Goal: Navigation & Orientation: Find specific page/section

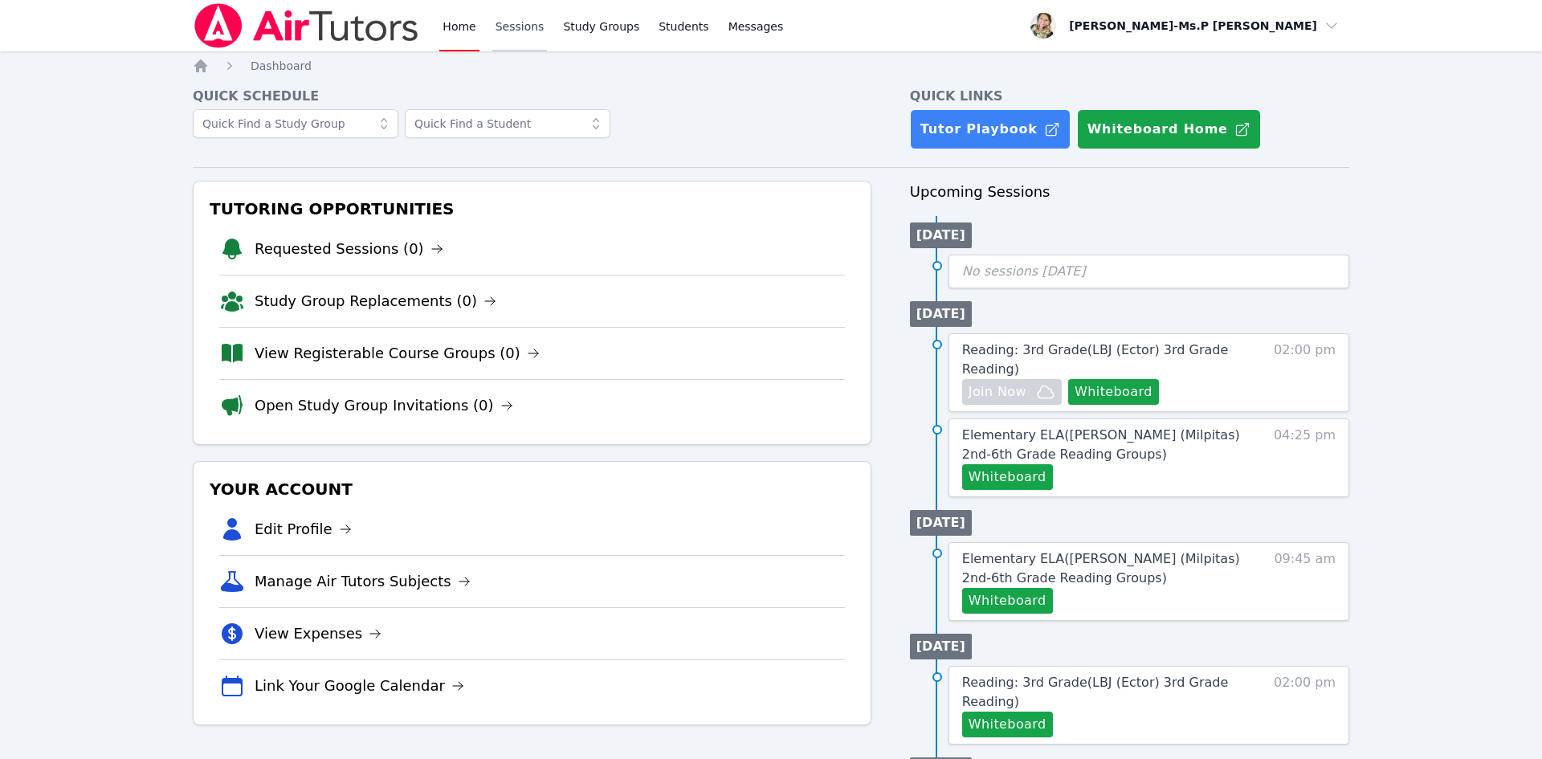
click at [503, 37] on link "Sessions" at bounding box center [519, 25] width 55 height 51
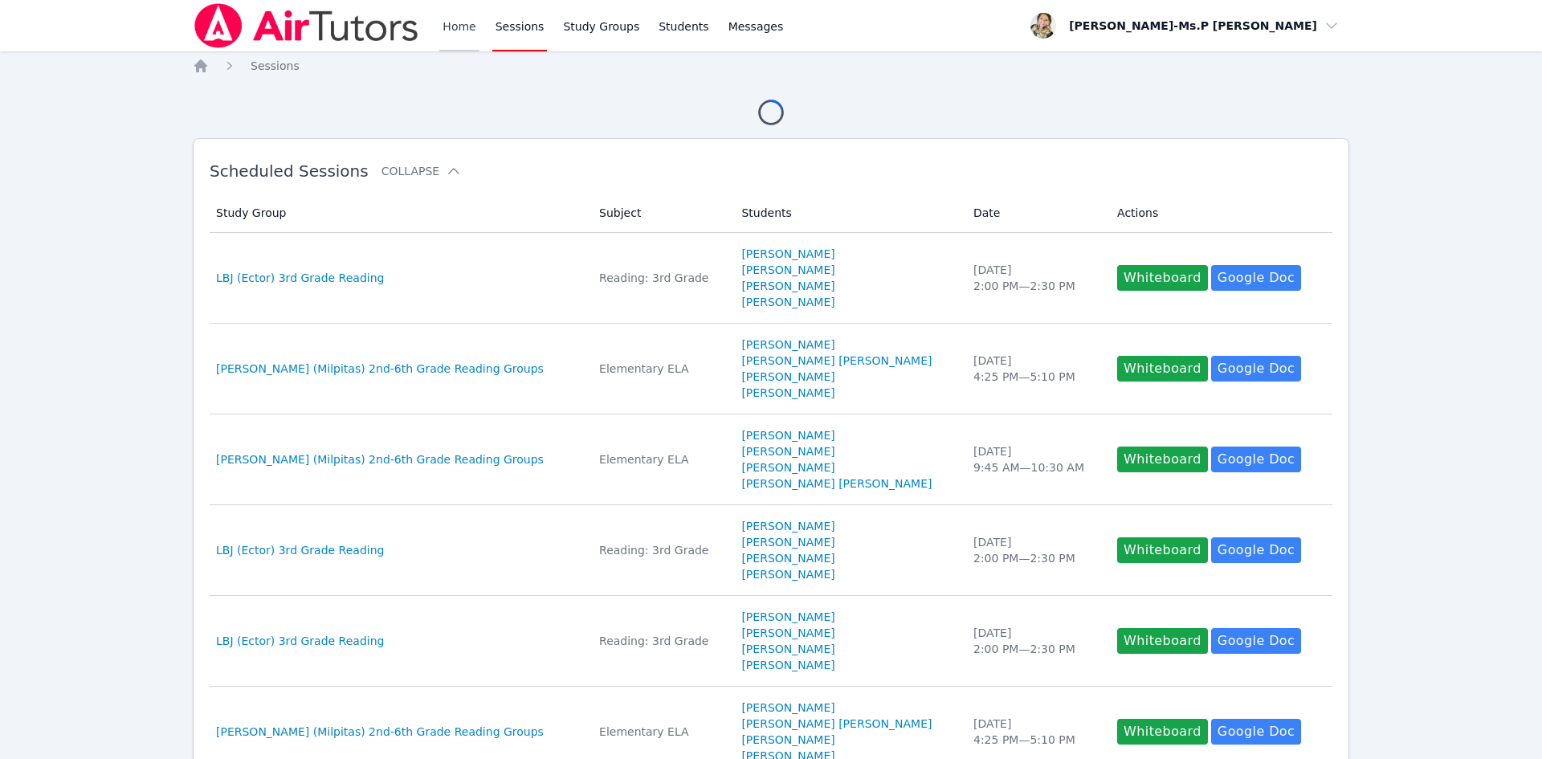
click at [455, 32] on link "Home" at bounding box center [458, 25] width 39 height 51
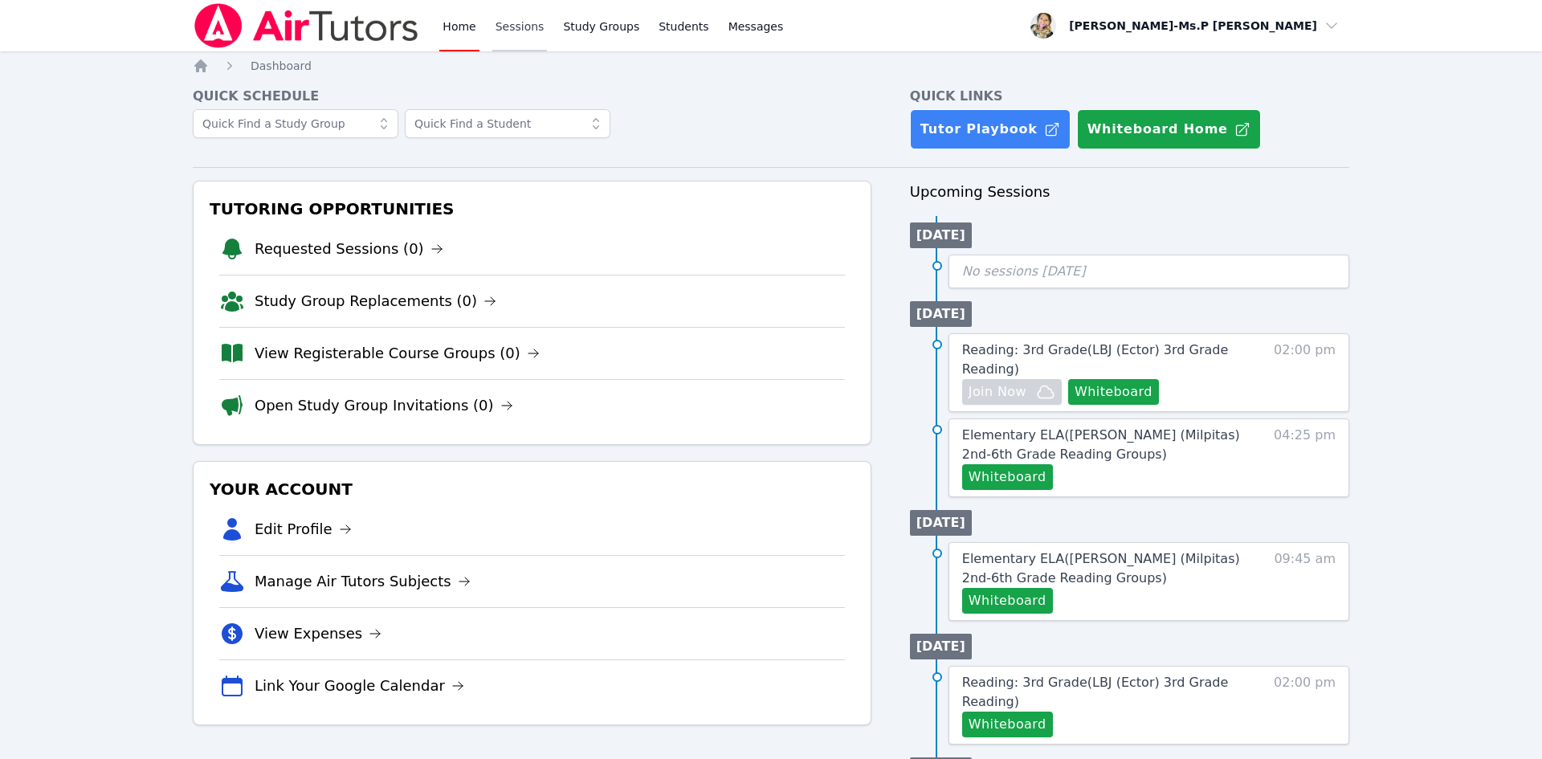
click at [530, 45] on link "Sessions" at bounding box center [519, 25] width 55 height 51
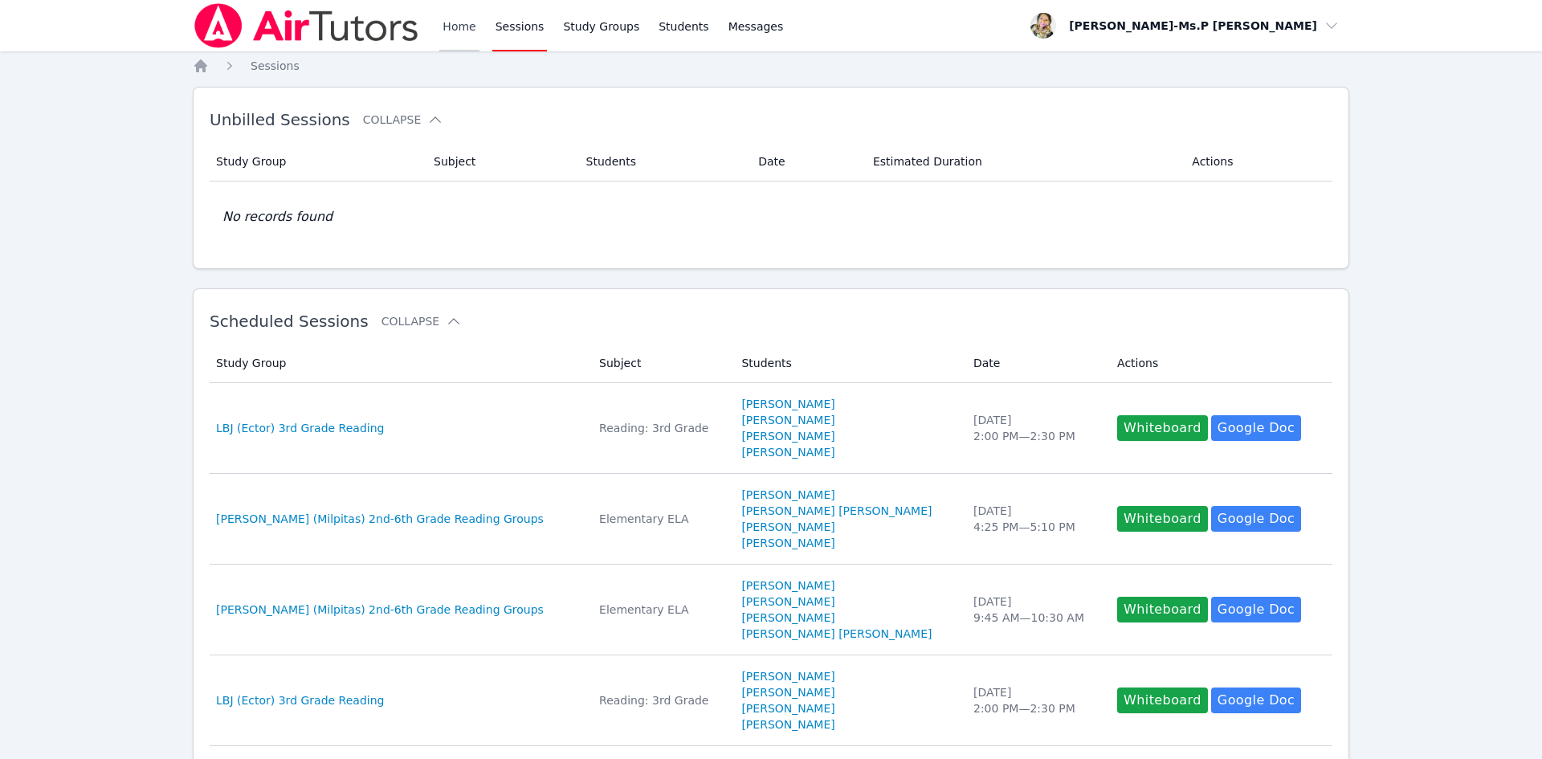
click at [447, 35] on link "Home" at bounding box center [458, 25] width 39 height 51
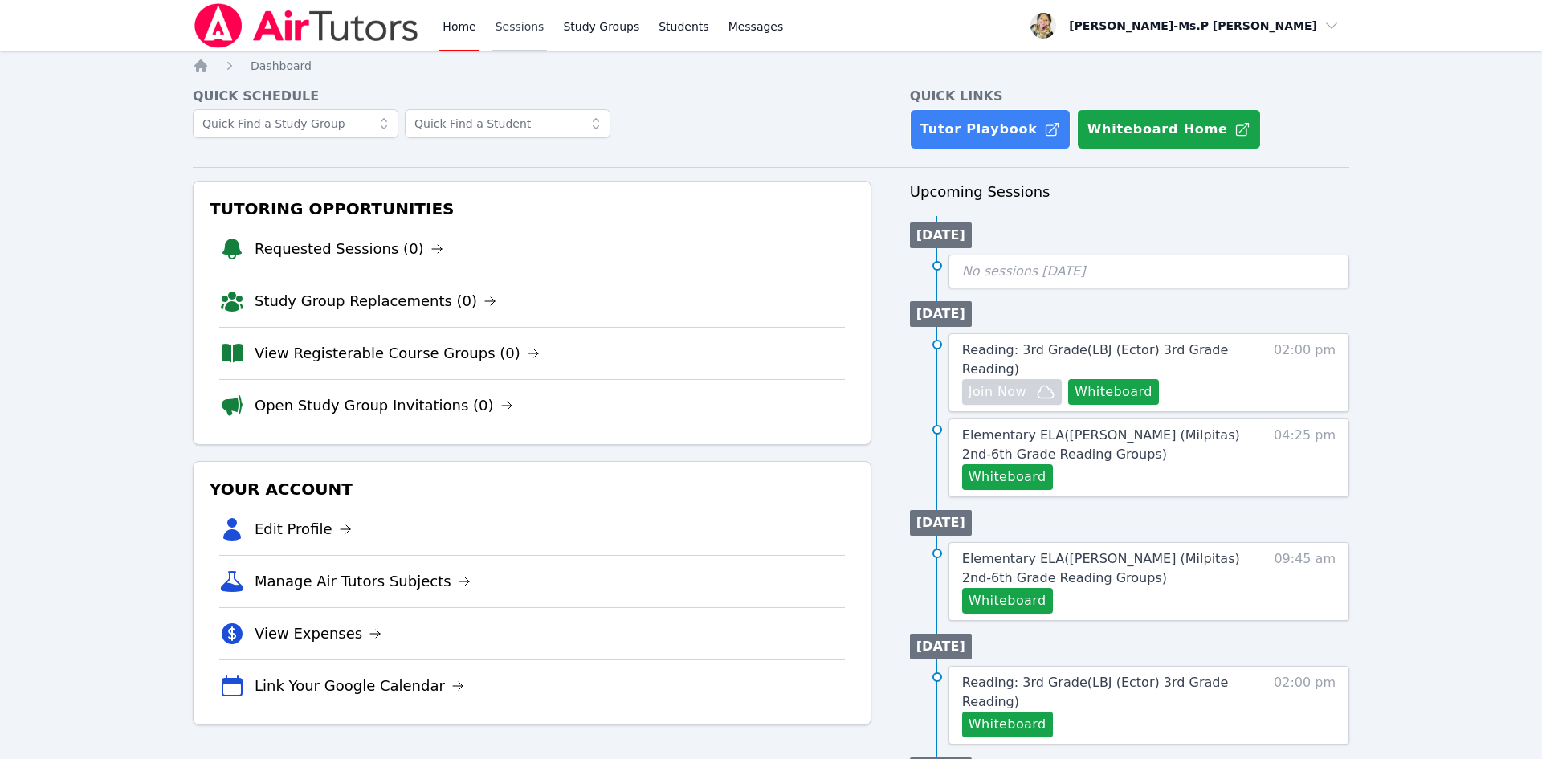
click at [537, 31] on link "Sessions" at bounding box center [519, 25] width 55 height 51
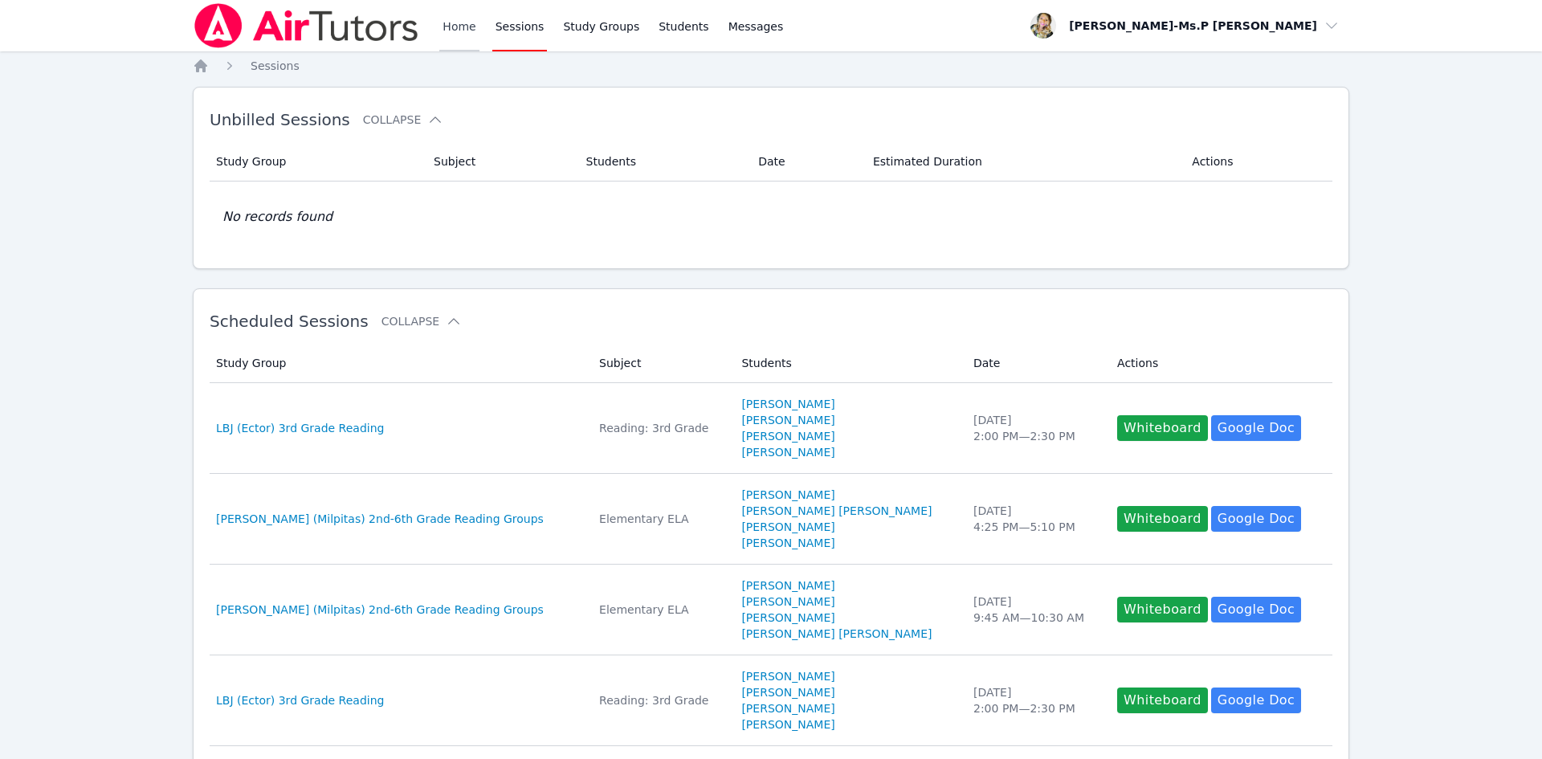
click at [470, 32] on link "Home" at bounding box center [458, 25] width 39 height 51
